Goal: Find specific page/section: Find specific page/section

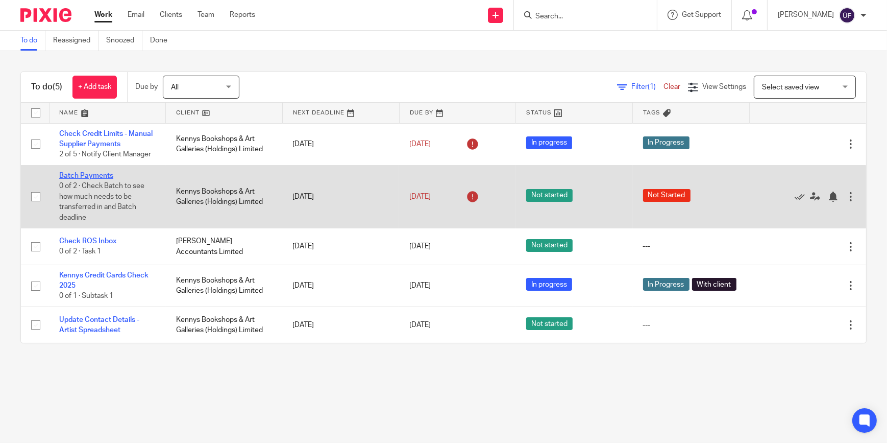
click at [103, 176] on link "Batch Payments" at bounding box center [86, 175] width 54 height 7
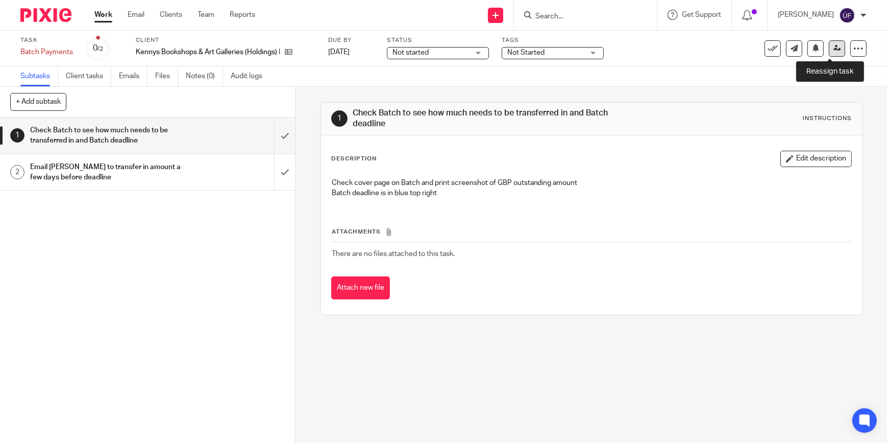
click at [834, 45] on icon at bounding box center [838, 48] width 8 height 8
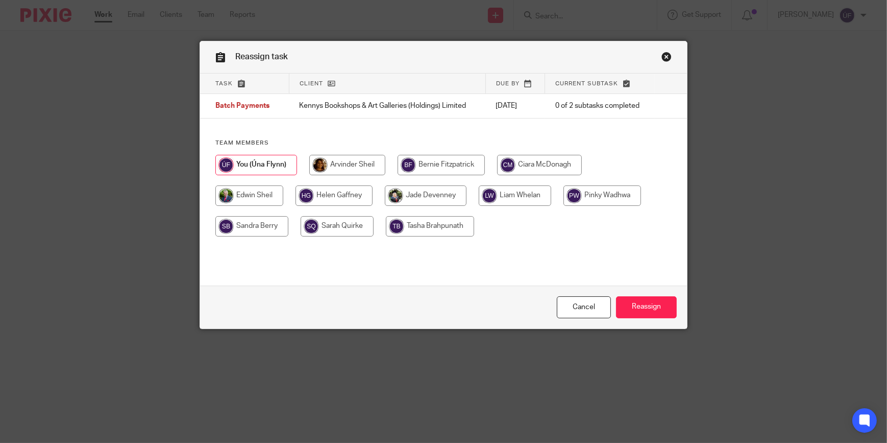
click at [389, 227] on input "radio" at bounding box center [430, 226] width 88 height 20
radio input "true"
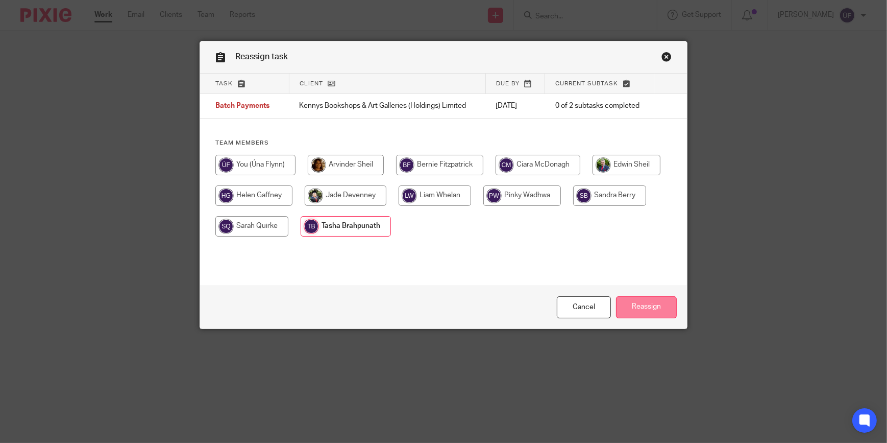
click at [632, 310] on input "Reassign" at bounding box center [646, 307] width 61 height 22
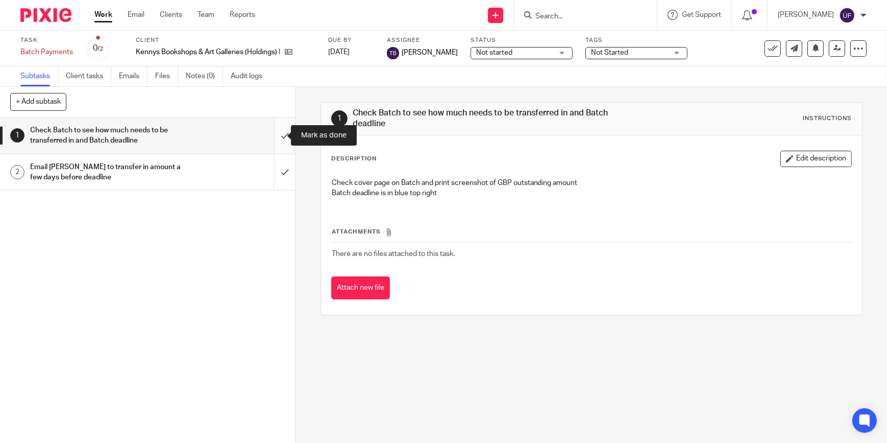
click at [273, 135] on input "submit" at bounding box center [147, 135] width 295 height 36
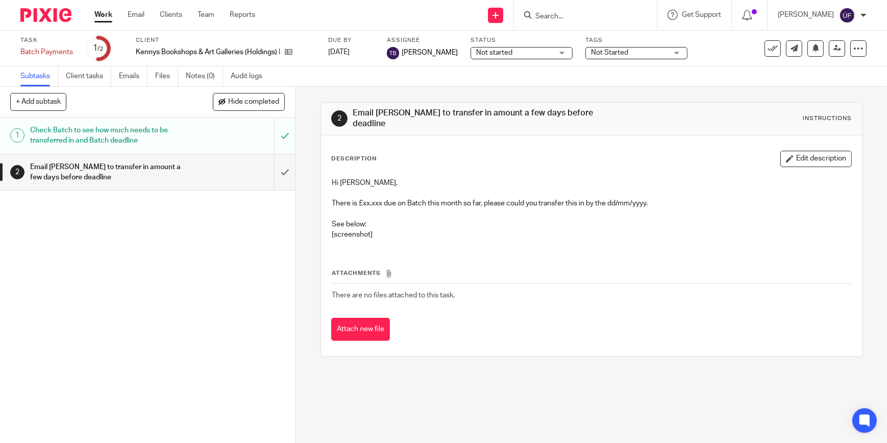
click at [106, 17] on link "Work" at bounding box center [103, 15] width 18 height 10
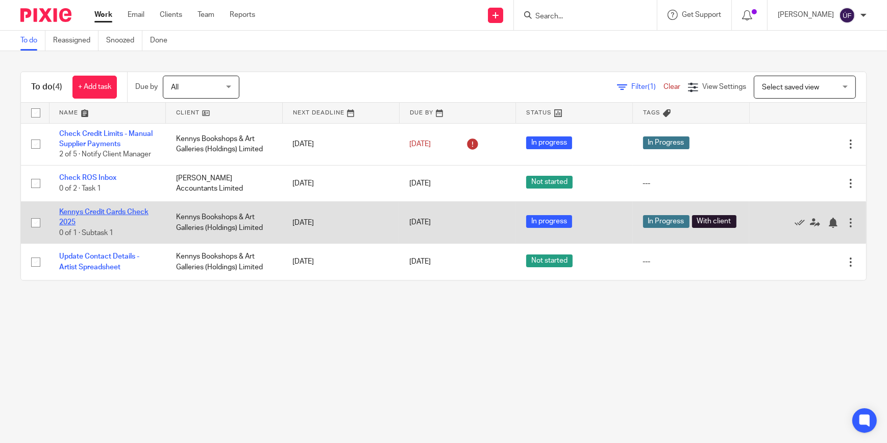
click at [133, 210] on link "Kennys Credit Cards Check 2025" at bounding box center [103, 216] width 89 height 17
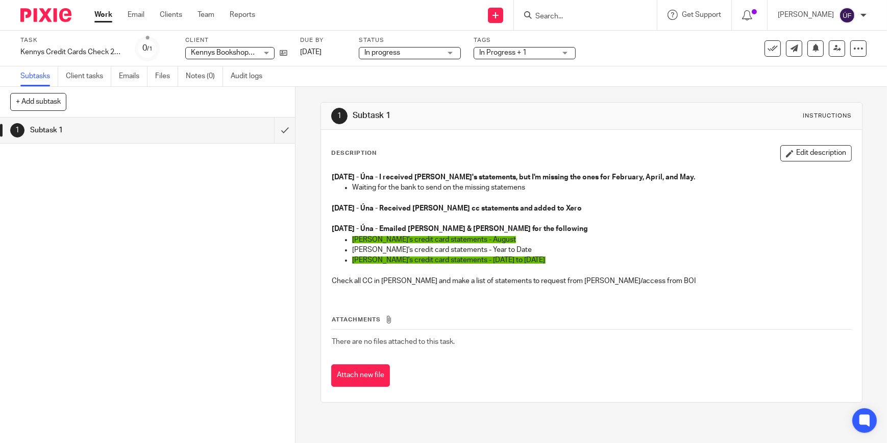
click at [105, 16] on link "Work" at bounding box center [103, 15] width 18 height 10
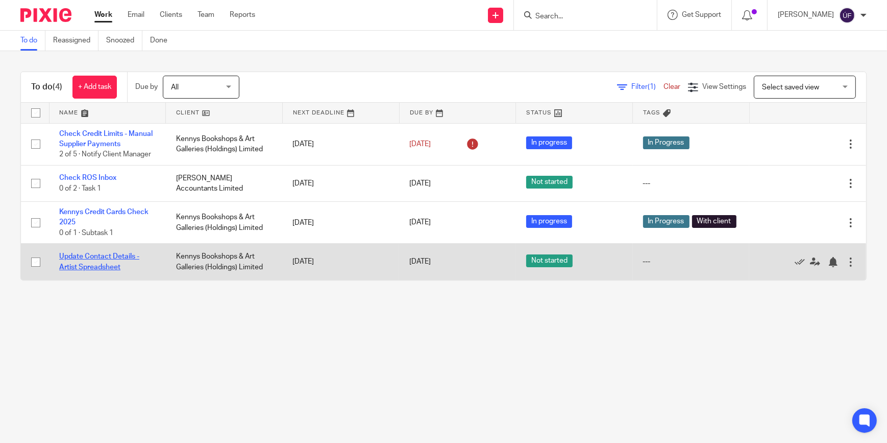
click at [124, 256] on link "Update Contact Details - Artist Spreadsheet" at bounding box center [99, 261] width 80 height 17
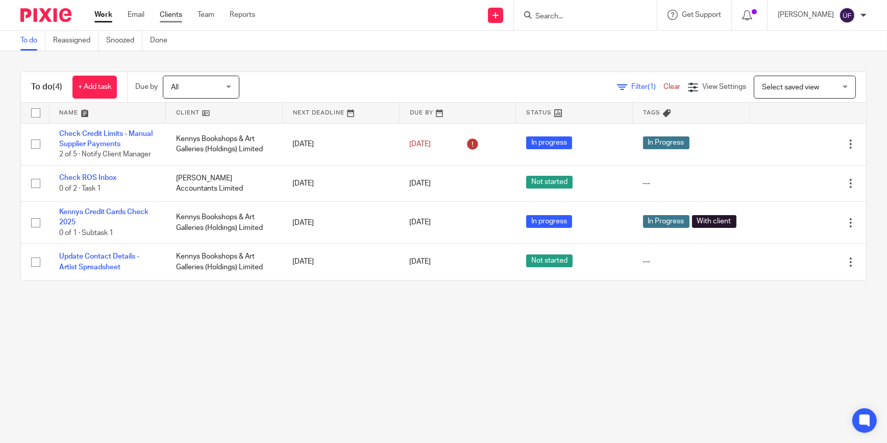
click at [176, 15] on link "Clients" at bounding box center [171, 15] width 22 height 10
click at [615, 13] on input "Search" at bounding box center [581, 16] width 92 height 9
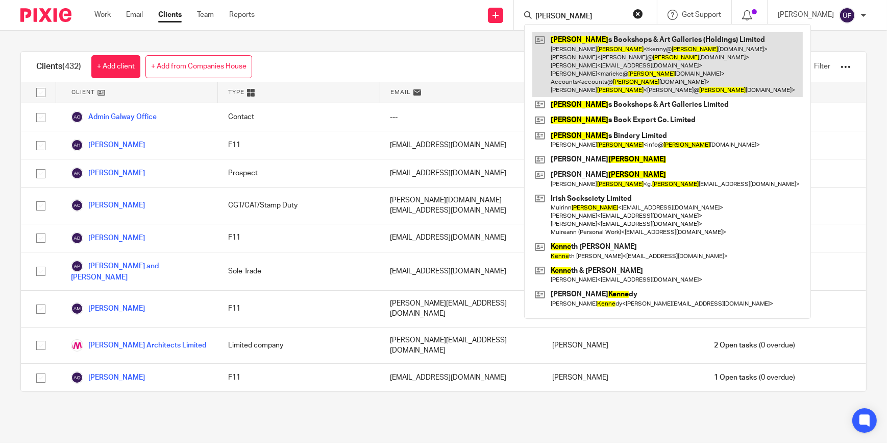
type input "kenny"
click at [608, 61] on link at bounding box center [667, 64] width 271 height 65
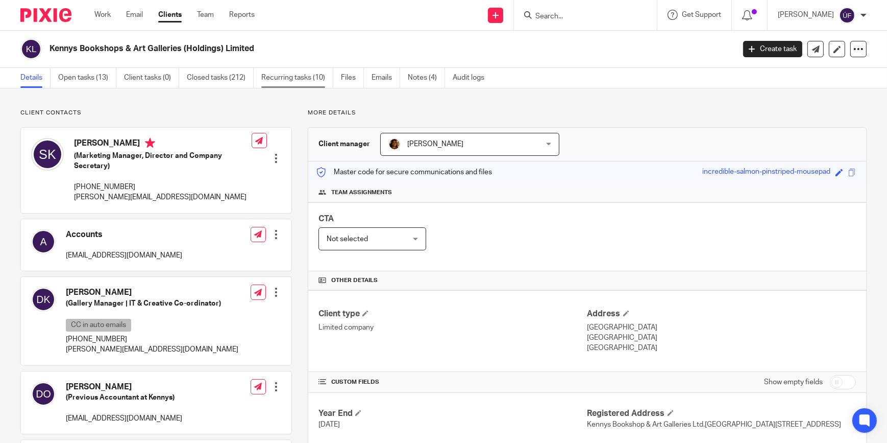
click at [304, 77] on link "Recurring tasks (10)" at bounding box center [297, 78] width 72 height 20
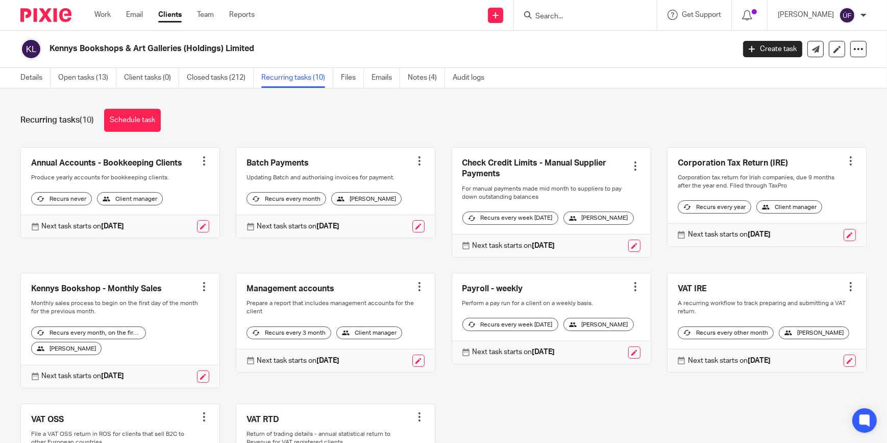
click at [379, 168] on link at bounding box center [335, 193] width 199 height 90
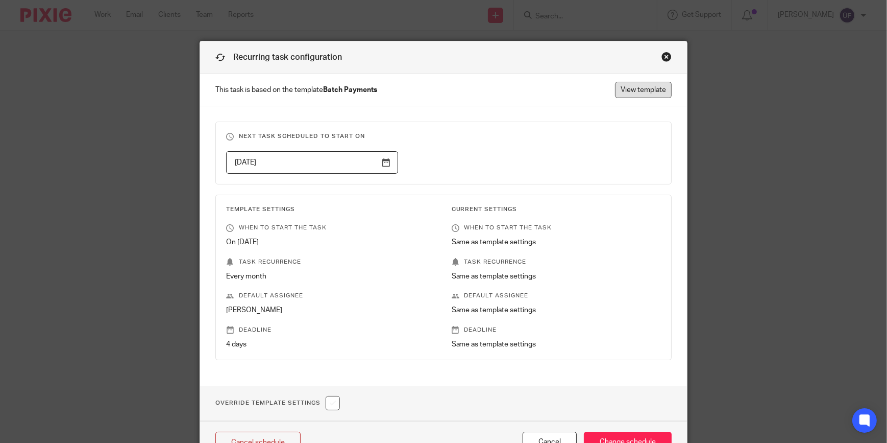
click at [657, 87] on link "View template" at bounding box center [643, 90] width 57 height 16
click at [647, 93] on link "View template" at bounding box center [643, 90] width 57 height 16
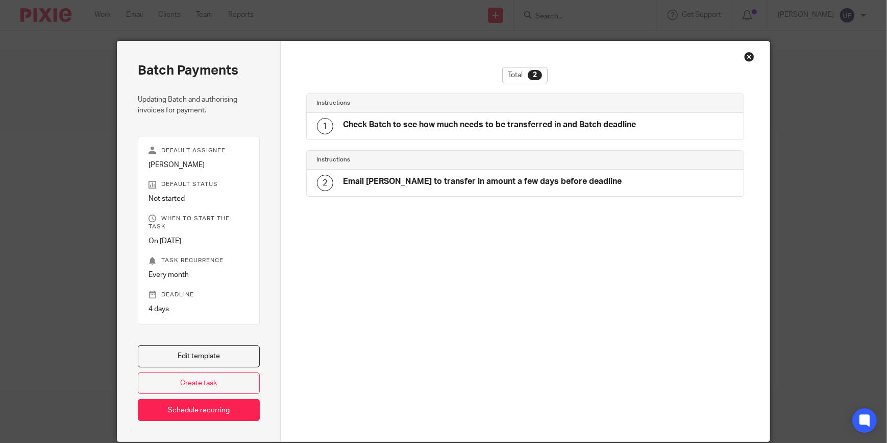
drag, startPoint x: 0, startPoint y: 0, endPoint x: 459, endPoint y: 131, distance: 477.2
click at [459, 131] on div "Check Batch to see how much needs to be transferred in and Batch deadline" at bounding box center [490, 125] width 293 height 13
click at [461, 178] on h4 "Email [PERSON_NAME] to transfer in amount a few days before deadline" at bounding box center [483, 181] width 279 height 11
click at [748, 55] on div "Close this dialog window" at bounding box center [749, 57] width 10 height 10
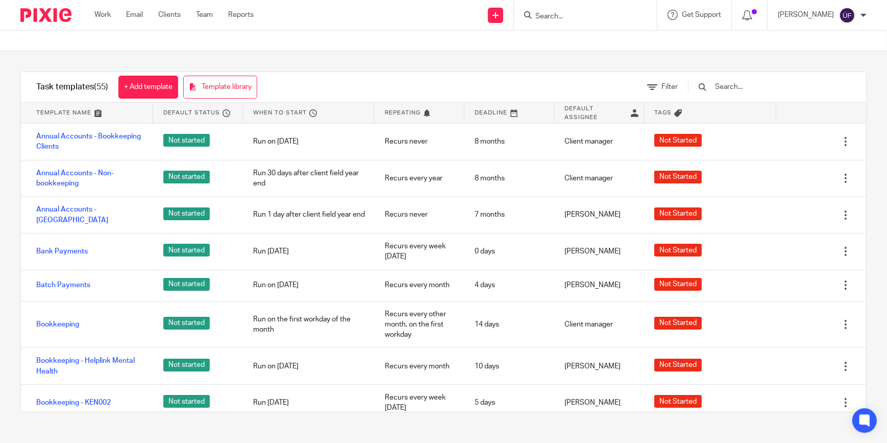
click at [40, 20] on img at bounding box center [45, 15] width 51 height 14
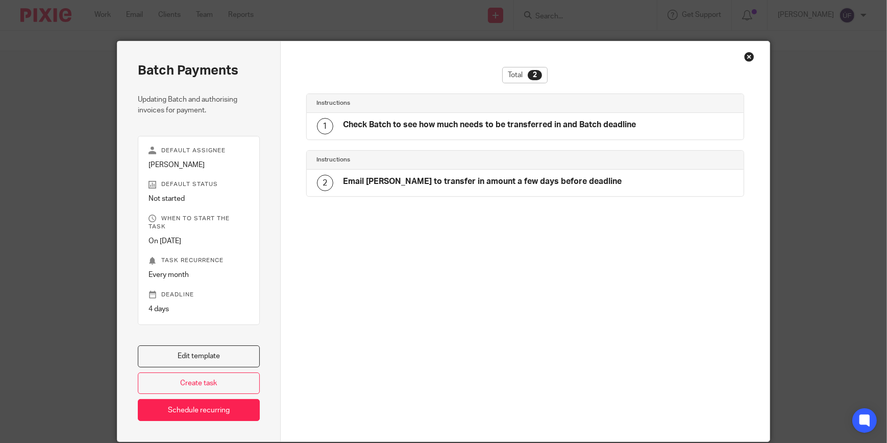
click at [419, 123] on h4 "Check Batch to see how much needs to be transferred in and Batch deadline" at bounding box center [490, 124] width 293 height 11
click at [746, 57] on div "Close this dialog window" at bounding box center [749, 57] width 10 height 10
